Goal: Task Accomplishment & Management: Complete application form

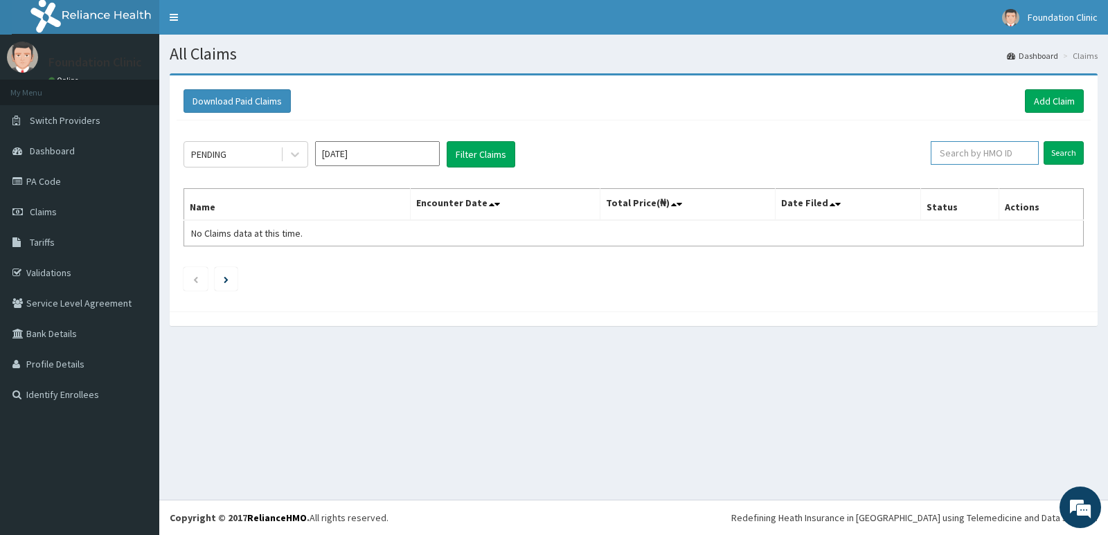
click at [996, 152] on input "text" at bounding box center [984, 153] width 109 height 24
type input "NEM/10152/A"
click at [1068, 151] on input "Search" at bounding box center [1063, 153] width 40 height 24
click at [1052, 101] on link "Add Claim" at bounding box center [1054, 101] width 59 height 24
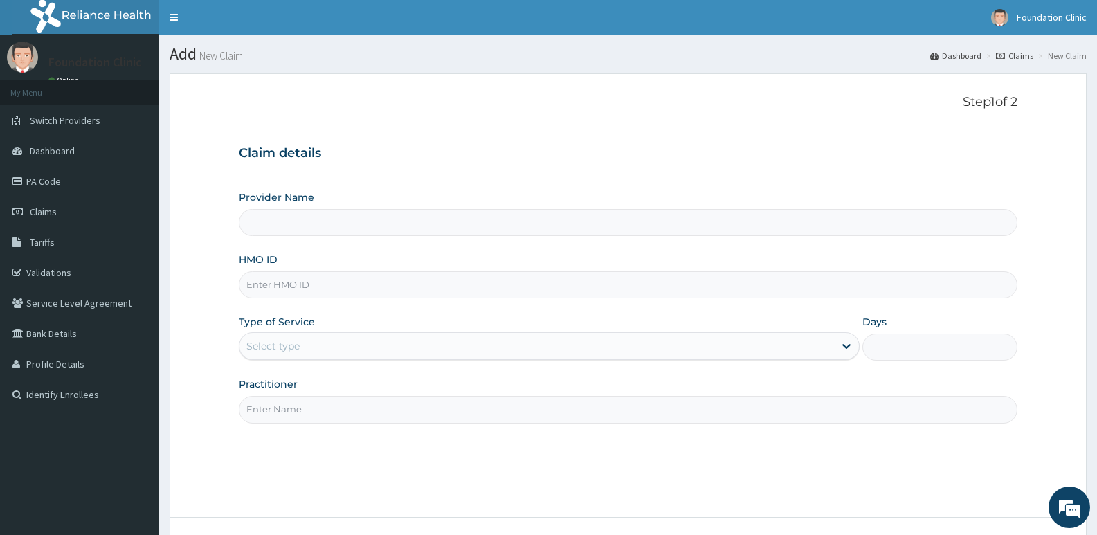
type input "Foundation Clinic"
click at [307, 282] on input "HMO ID" at bounding box center [628, 284] width 779 height 27
type input "NEM/10152/A"
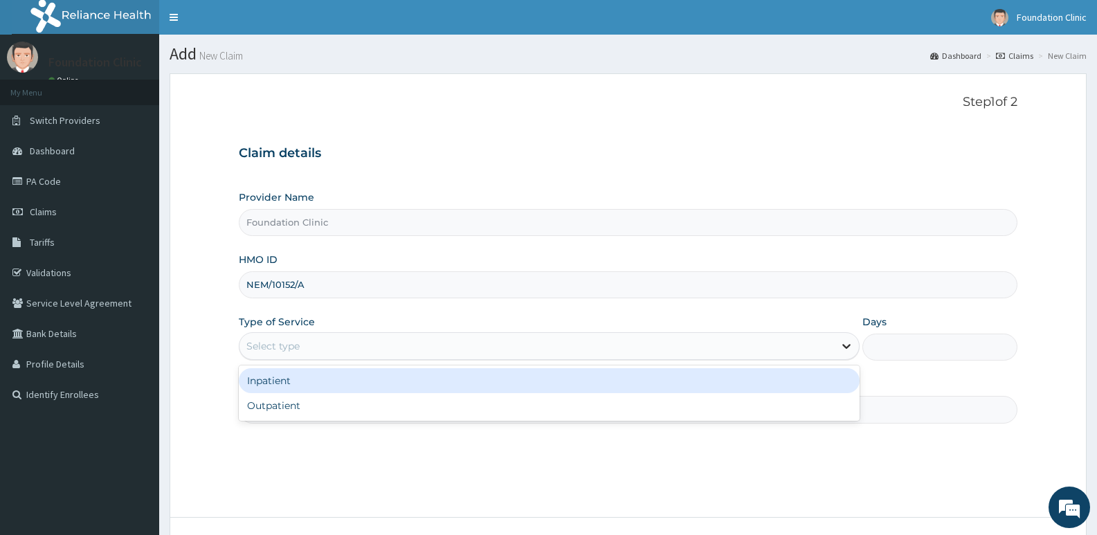
click at [847, 341] on icon at bounding box center [847, 346] width 14 height 14
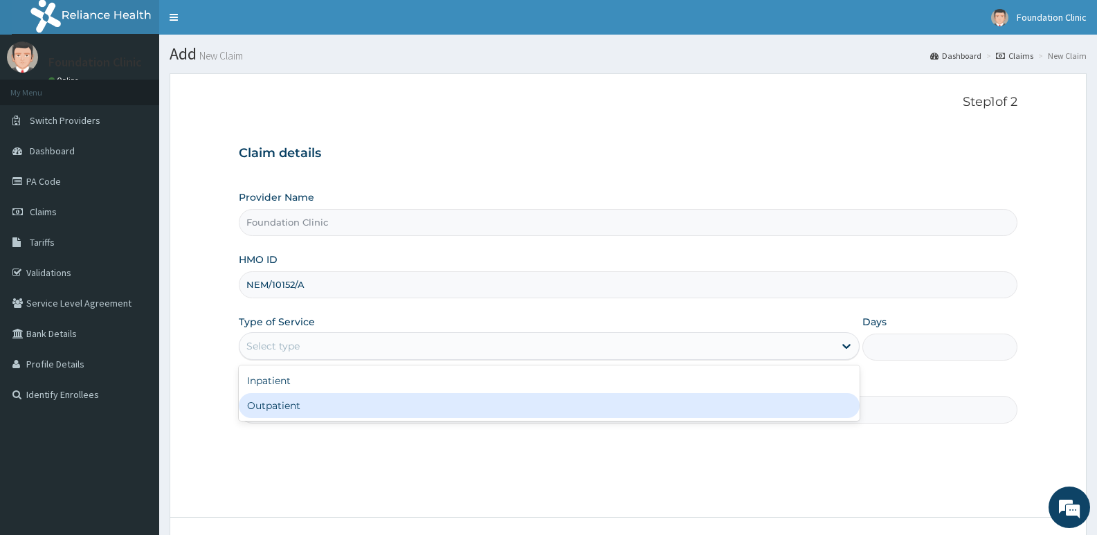
click at [348, 405] on div "Outpatient" at bounding box center [549, 405] width 620 height 25
type input "1"
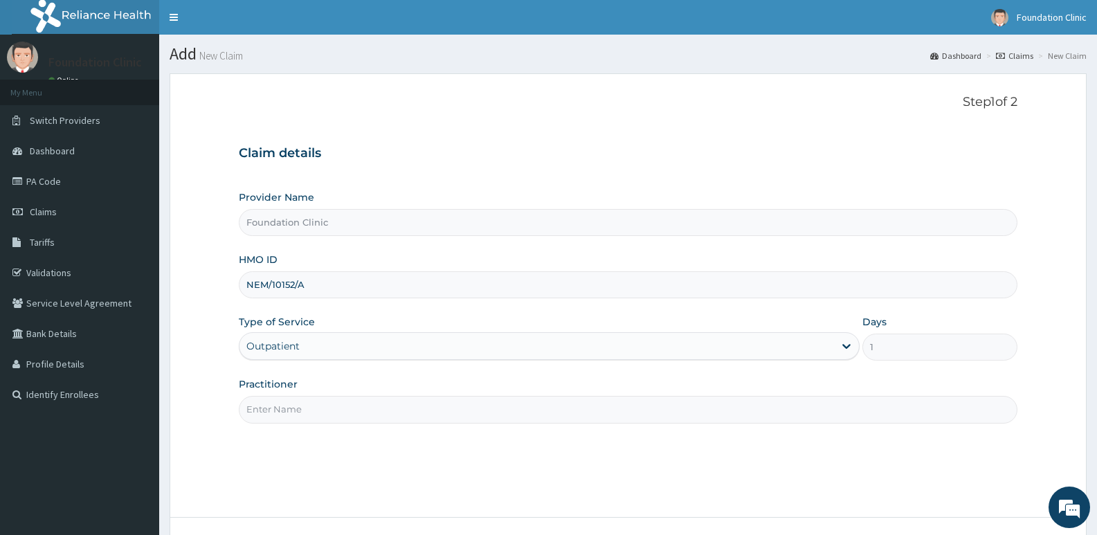
click at [314, 412] on input "Practitioner" at bounding box center [628, 409] width 779 height 27
click at [325, 413] on input "Practitioner" at bounding box center [628, 409] width 779 height 27
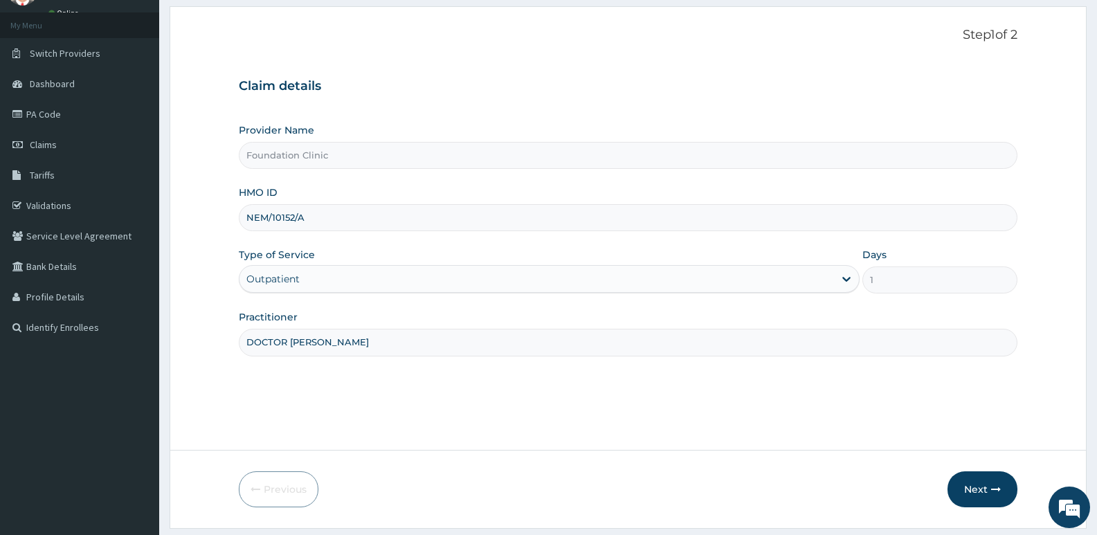
scroll to position [107, 0]
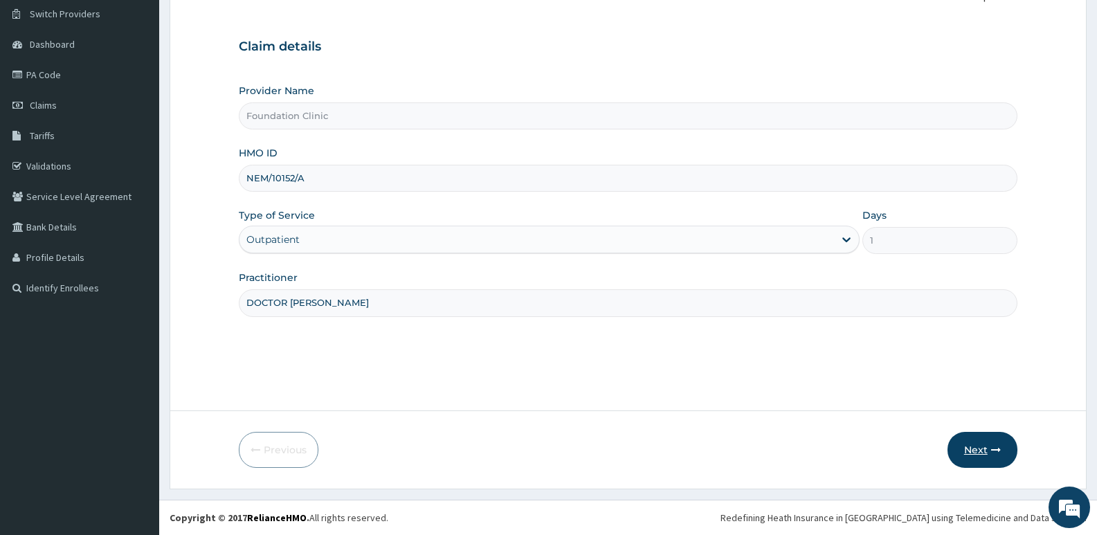
type input "DOCTOR [PERSON_NAME]"
click at [975, 457] on button "Next" at bounding box center [983, 450] width 70 height 36
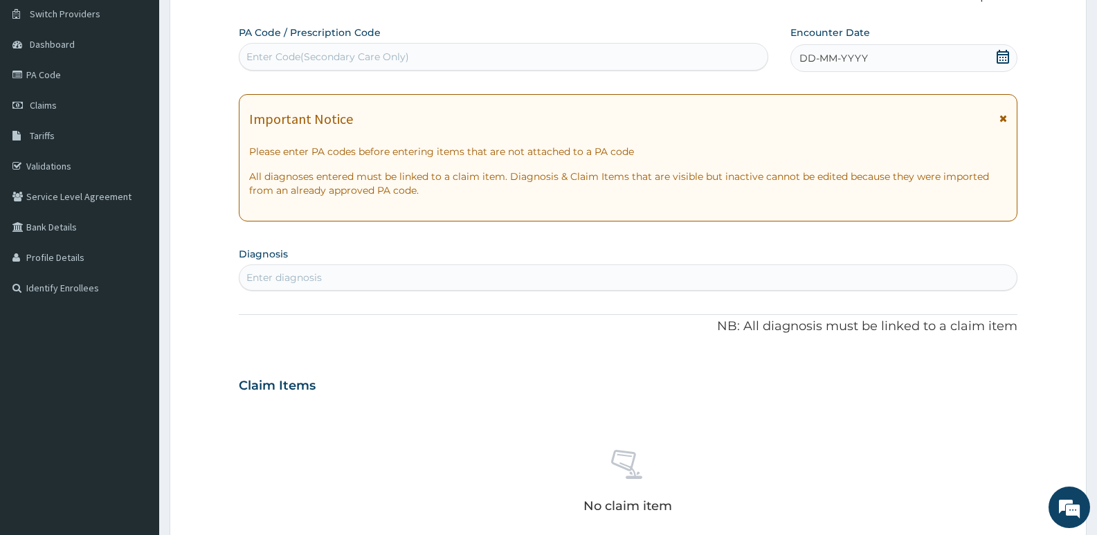
click at [1003, 117] on icon at bounding box center [1004, 119] width 8 height 10
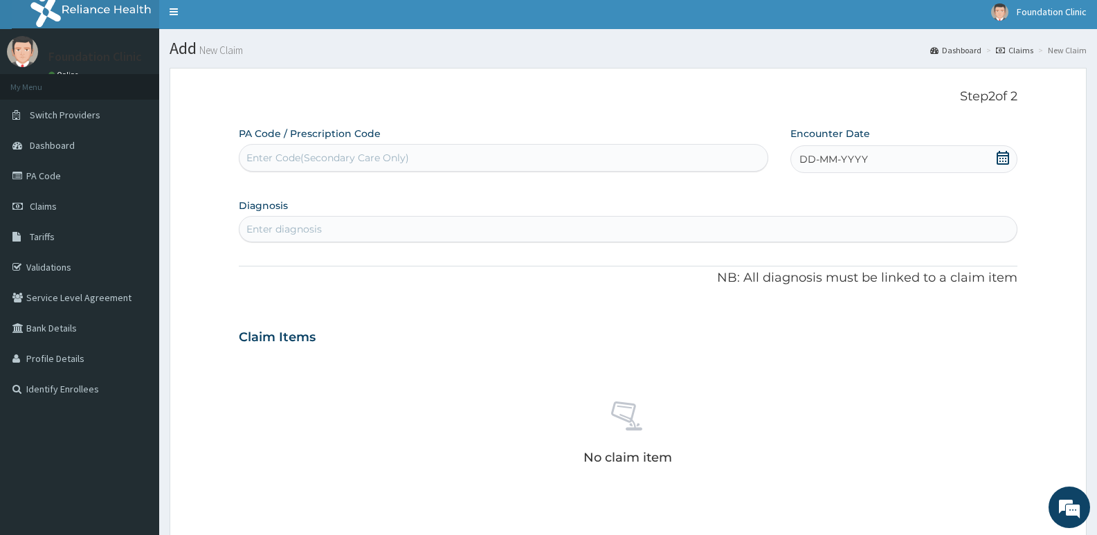
scroll to position [0, 0]
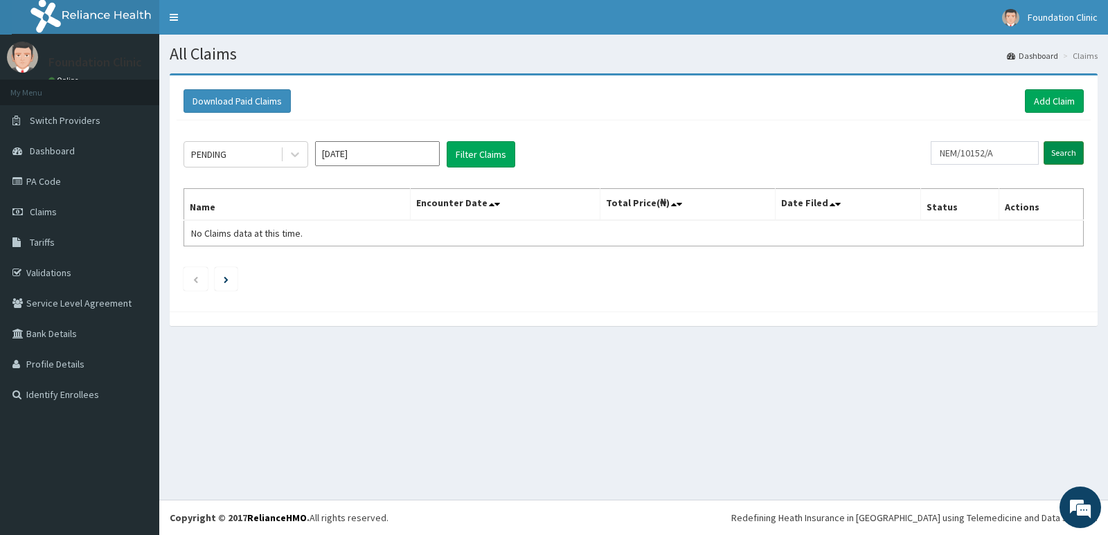
click at [1065, 155] on input "Search" at bounding box center [1063, 153] width 40 height 24
click at [46, 216] on span "Claims" at bounding box center [43, 212] width 27 height 12
click at [234, 210] on th "Name" at bounding box center [297, 205] width 226 height 32
click at [240, 233] on span "No Claims data at this time." at bounding box center [246, 233] width 111 height 12
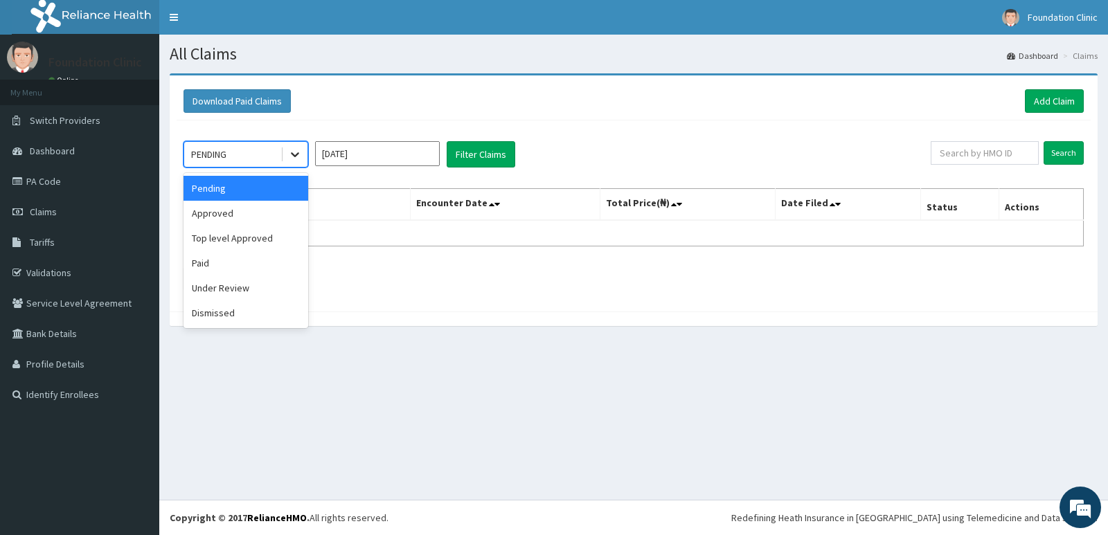
click at [296, 153] on icon at bounding box center [295, 154] width 14 height 14
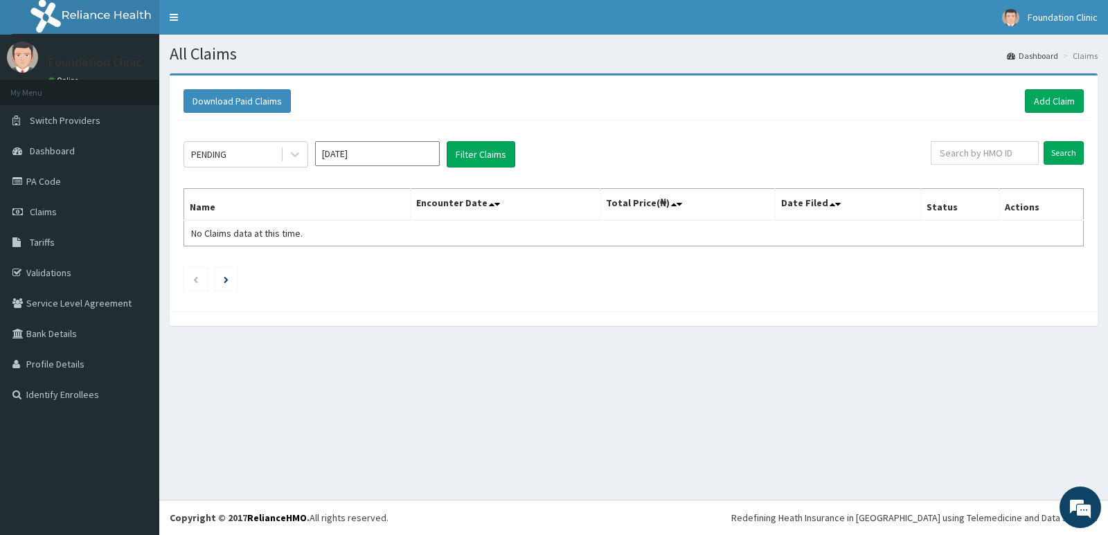
drag, startPoint x: 366, startPoint y: 296, endPoint x: 375, endPoint y: 307, distance: 13.8
click at [375, 307] on div "Download Paid Claims Add Claim × Note you can only download claims within a max…" at bounding box center [634, 193] width 928 height 236
